Goal: Task Accomplishment & Management: Complete application form

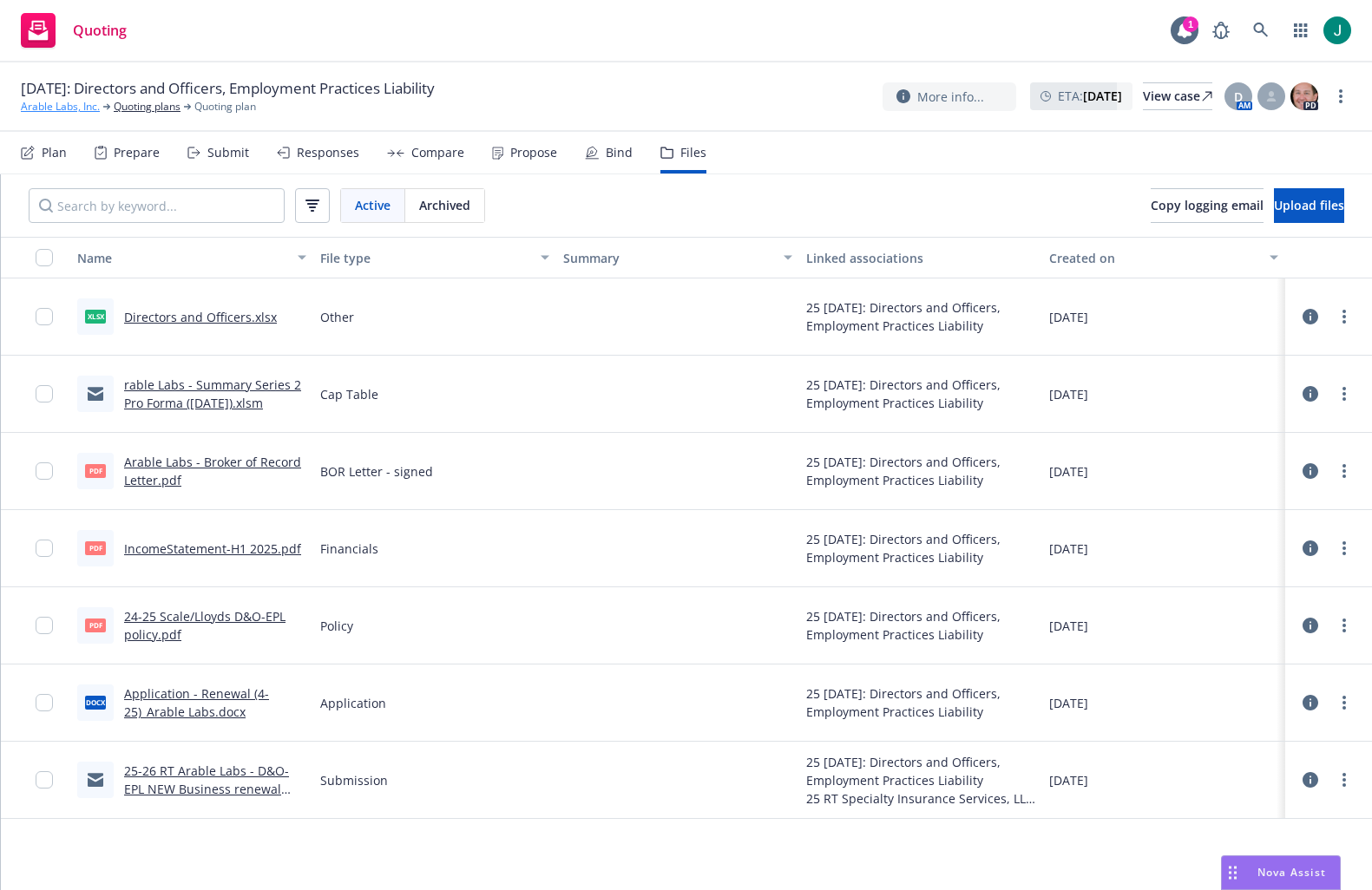
click at [45, 108] on link "Arable Labs, Inc." at bounding box center [60, 106] width 79 height 16
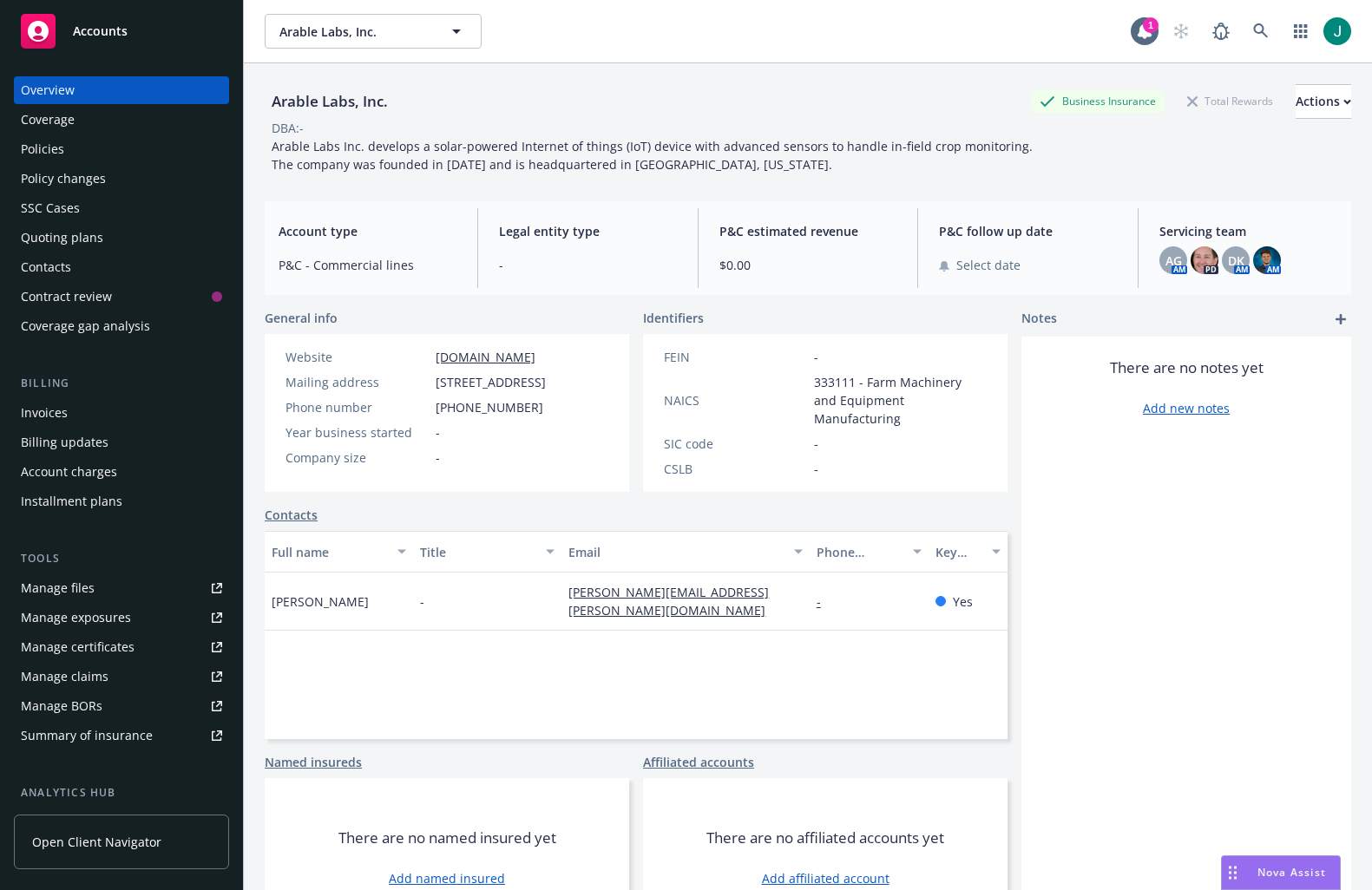
click at [52, 149] on div "Policies" at bounding box center [43, 149] width 44 height 27
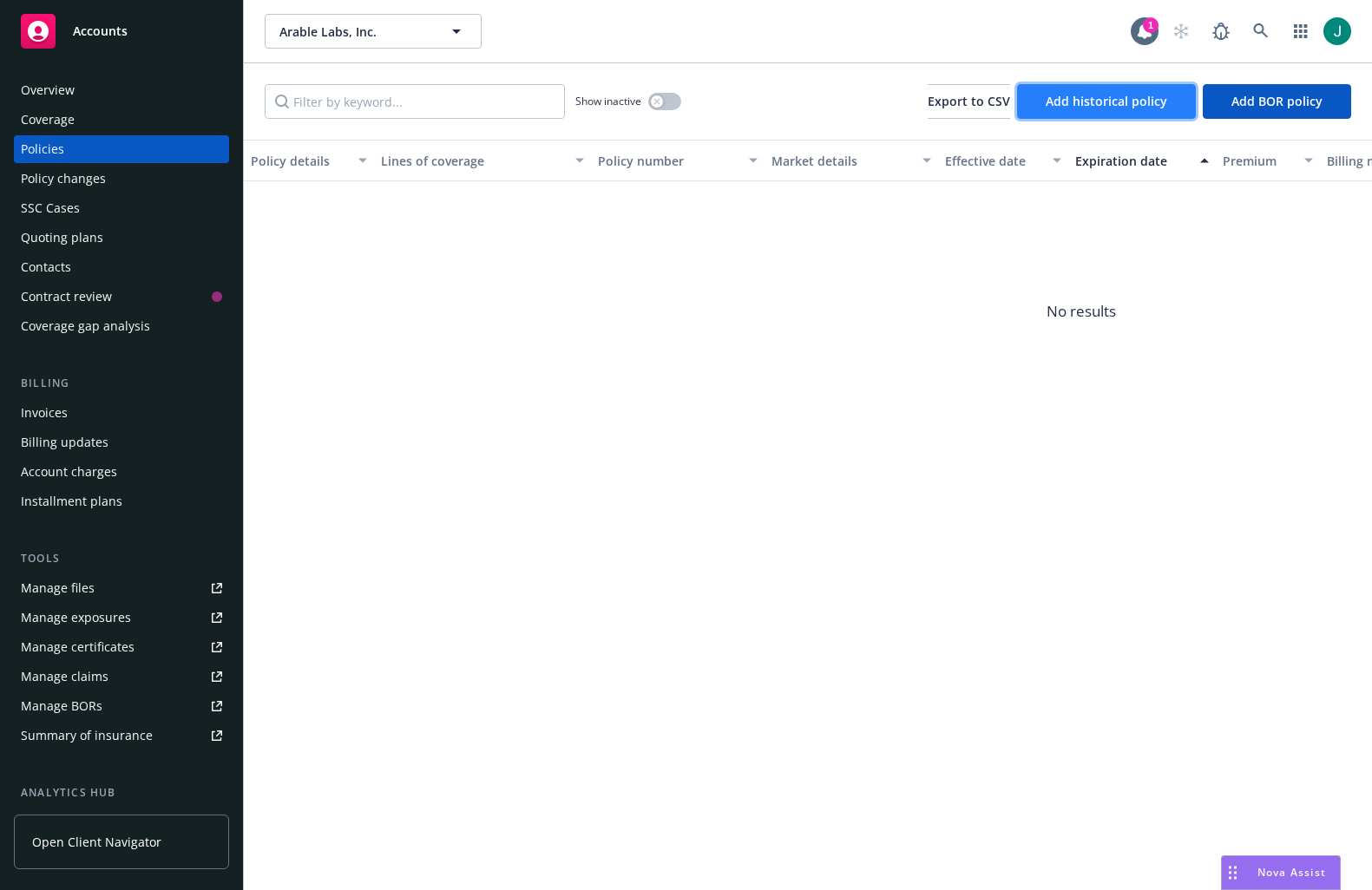
click at [1063, 106] on span "Add historical policy" at bounding box center [1106, 101] width 121 height 16
select select "other"
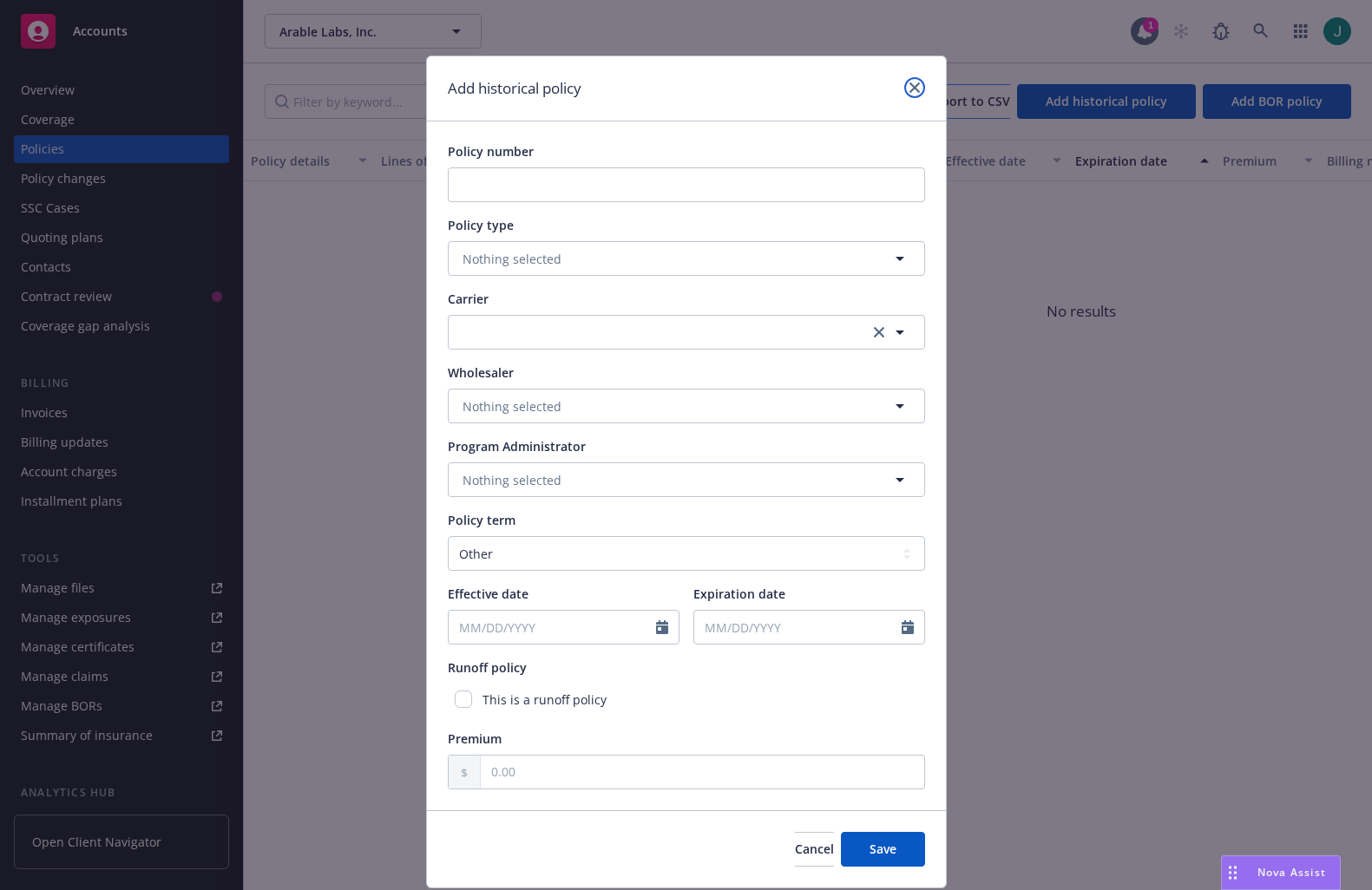
click at [909, 85] on icon "close" at bounding box center [914, 87] width 10 height 10
